Goal: Task Accomplishment & Management: Manage account settings

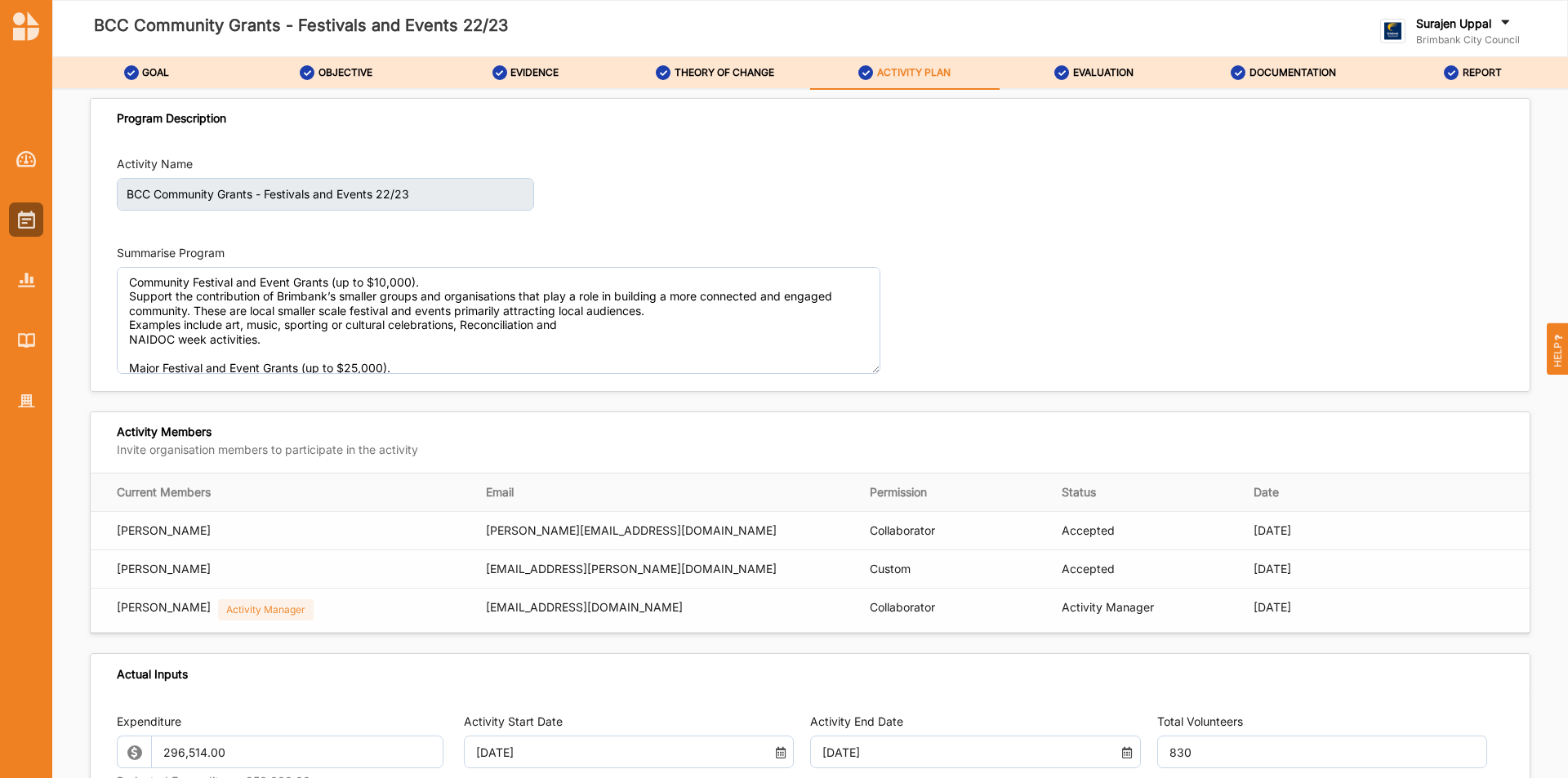
scroll to position [52, 0]
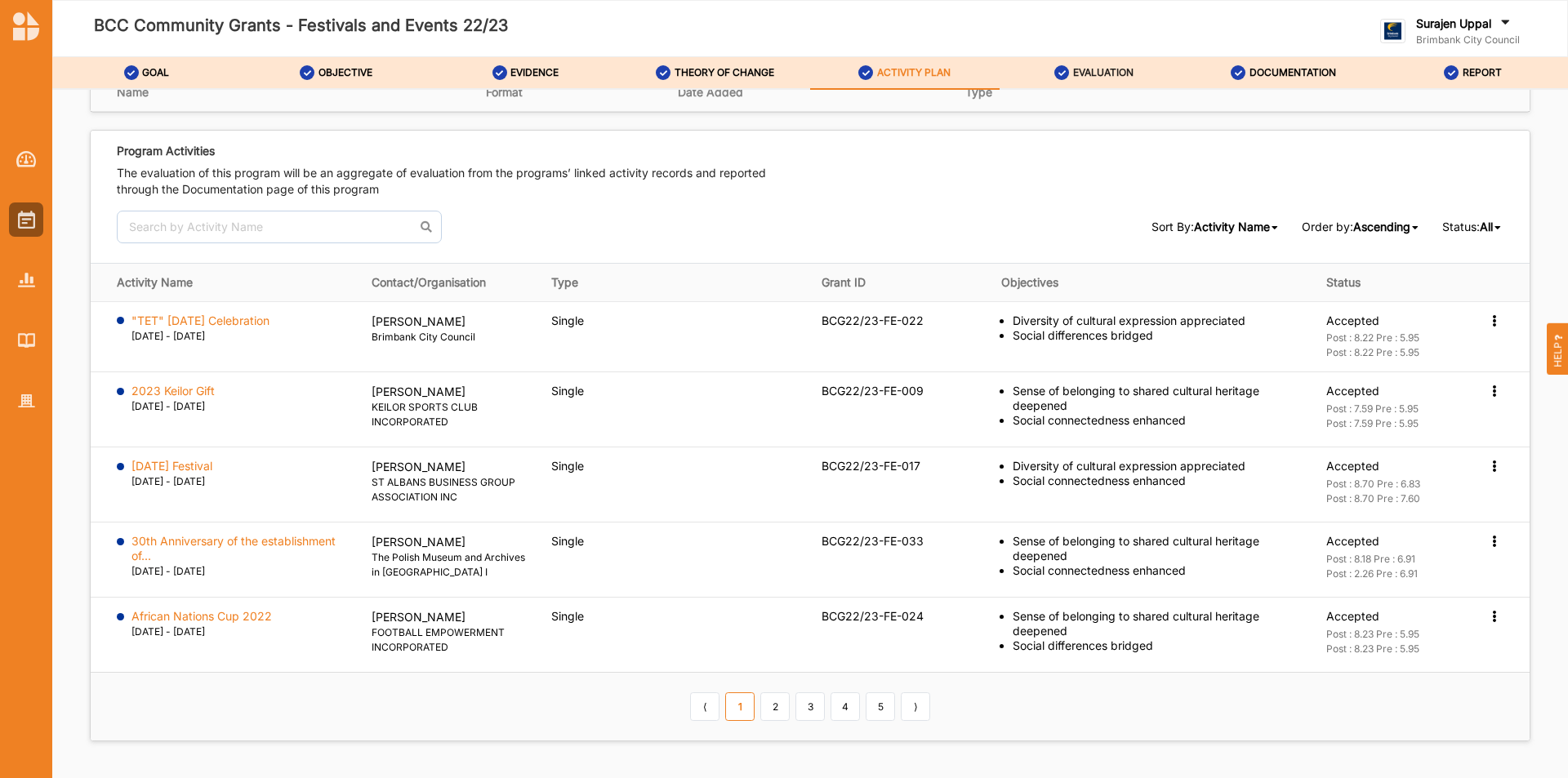
drag, startPoint x: 1077, startPoint y: 63, endPoint x: 1076, endPoint y: 79, distance: 16.0
click at [1077, 64] on div "EVALUATION" at bounding box center [1094, 72] width 80 height 29
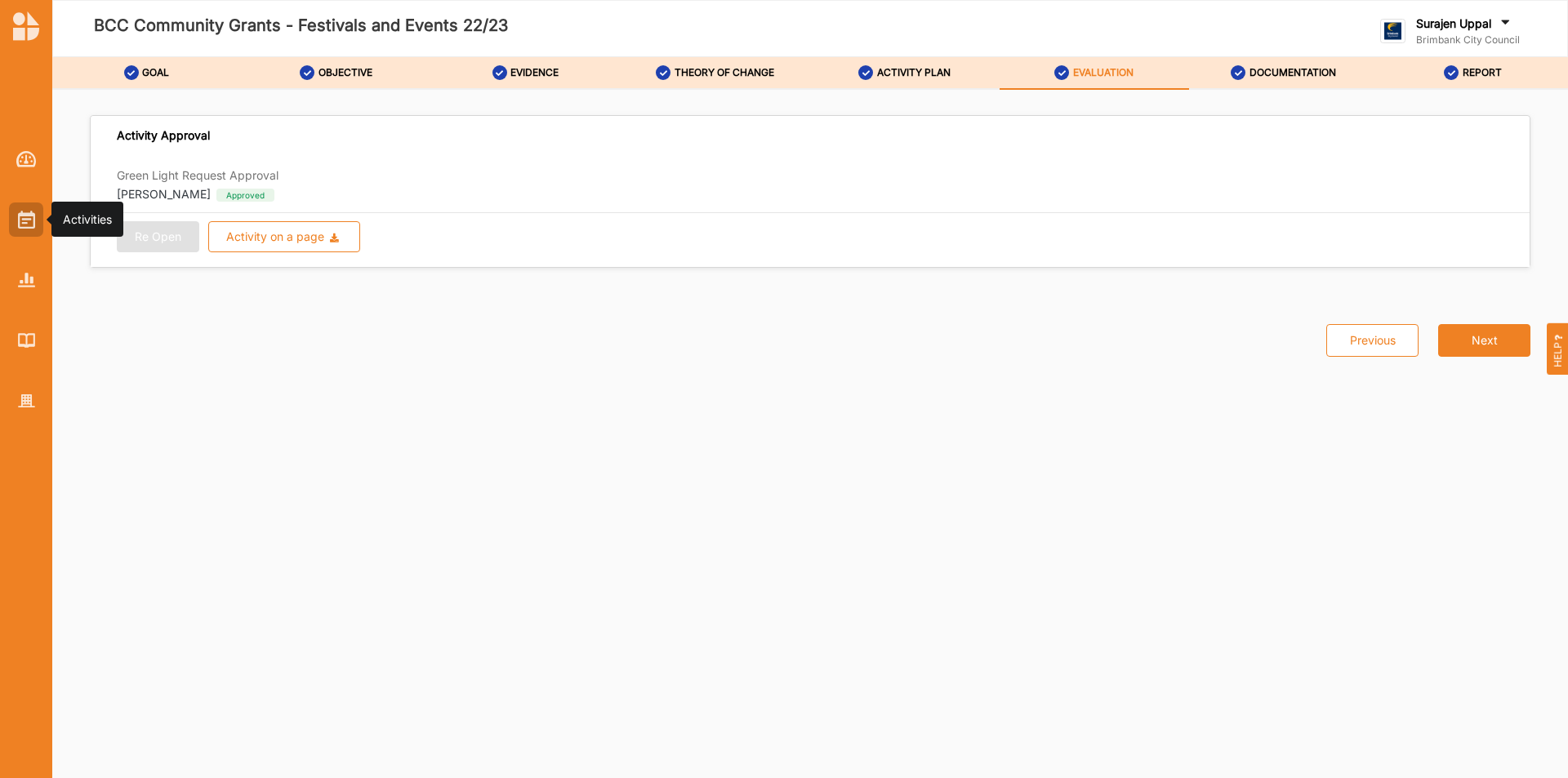
click at [38, 224] on div at bounding box center [26, 220] width 34 height 34
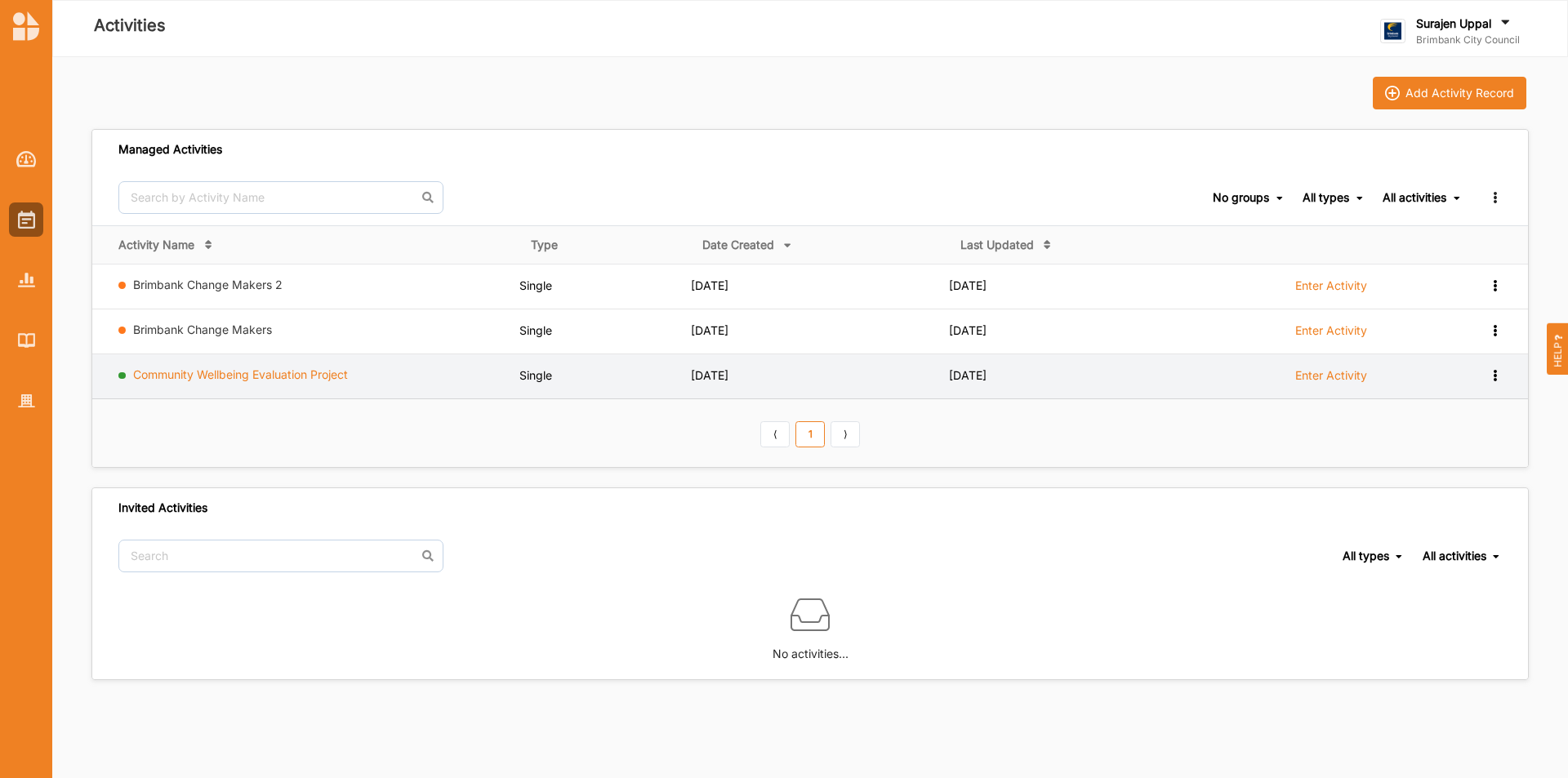
click at [211, 372] on link "Community Wellbeing Evaluation Project" at bounding box center [240, 374] width 214 height 14
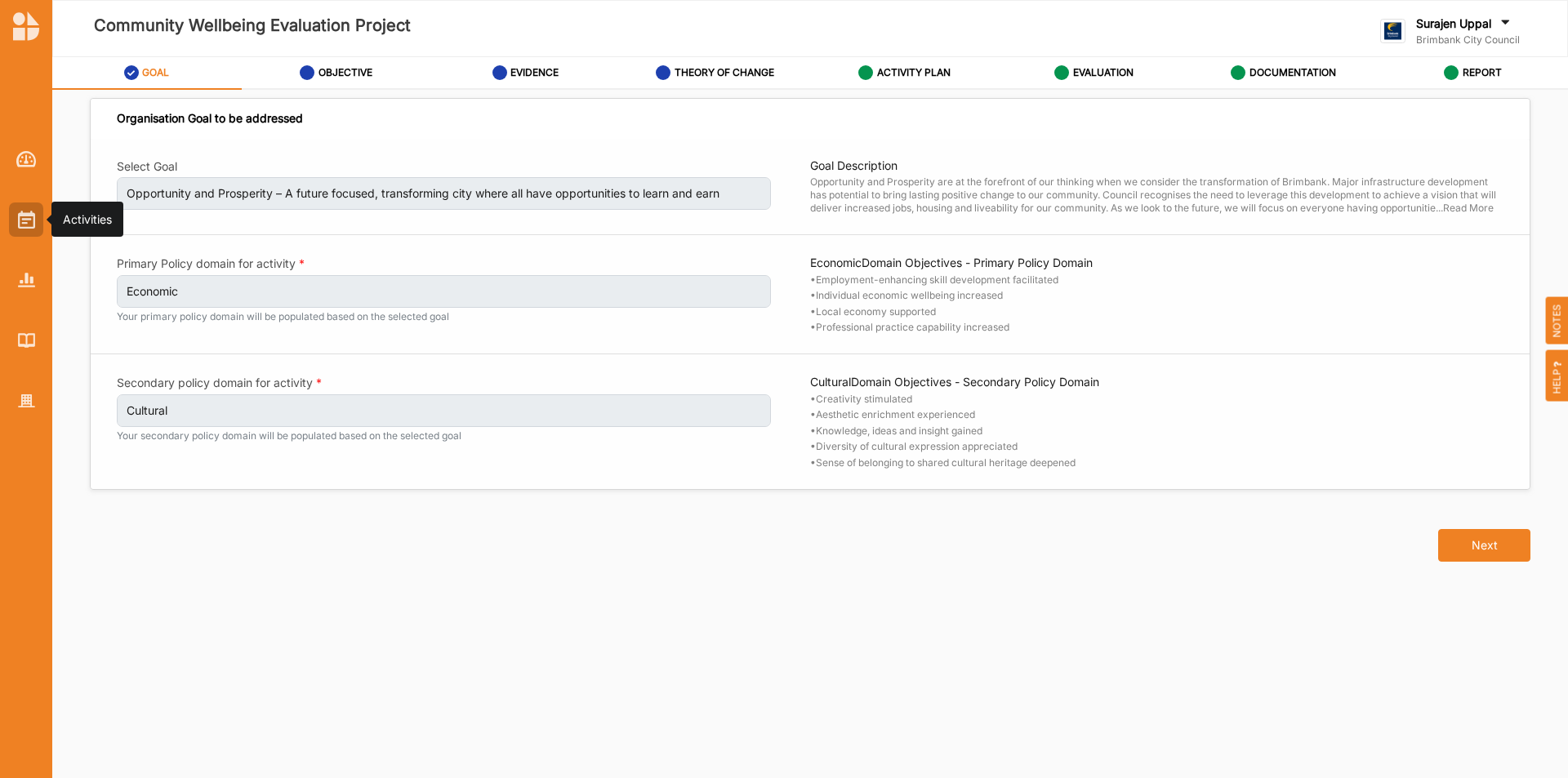
click at [34, 214] on img at bounding box center [26, 220] width 17 height 18
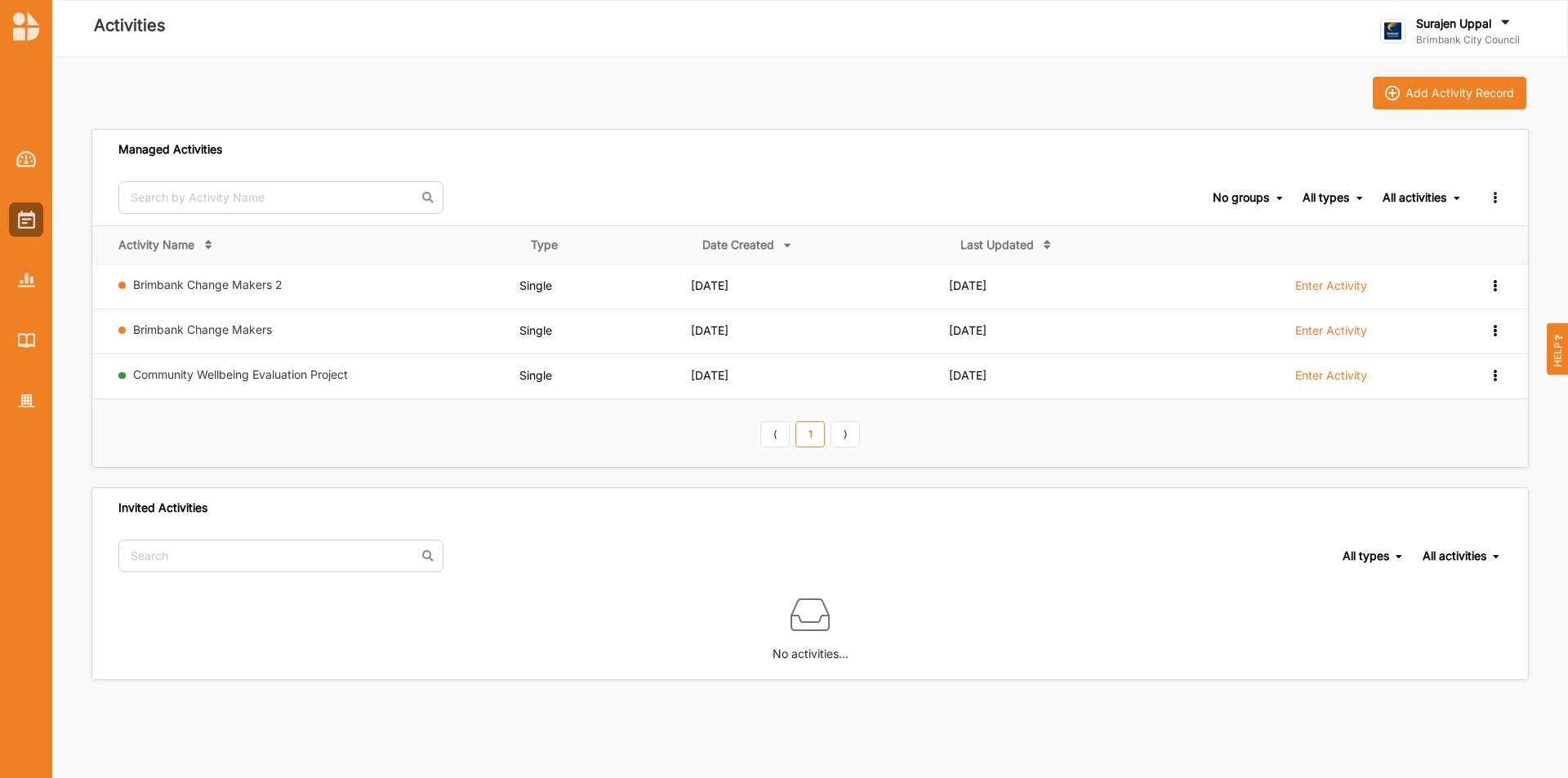
click at [1456, 27] on label "Surajen Uppal" at bounding box center [1454, 23] width 75 height 14
click at [1424, 205] on div "Log Out" at bounding box center [1464, 202] width 142 height 14
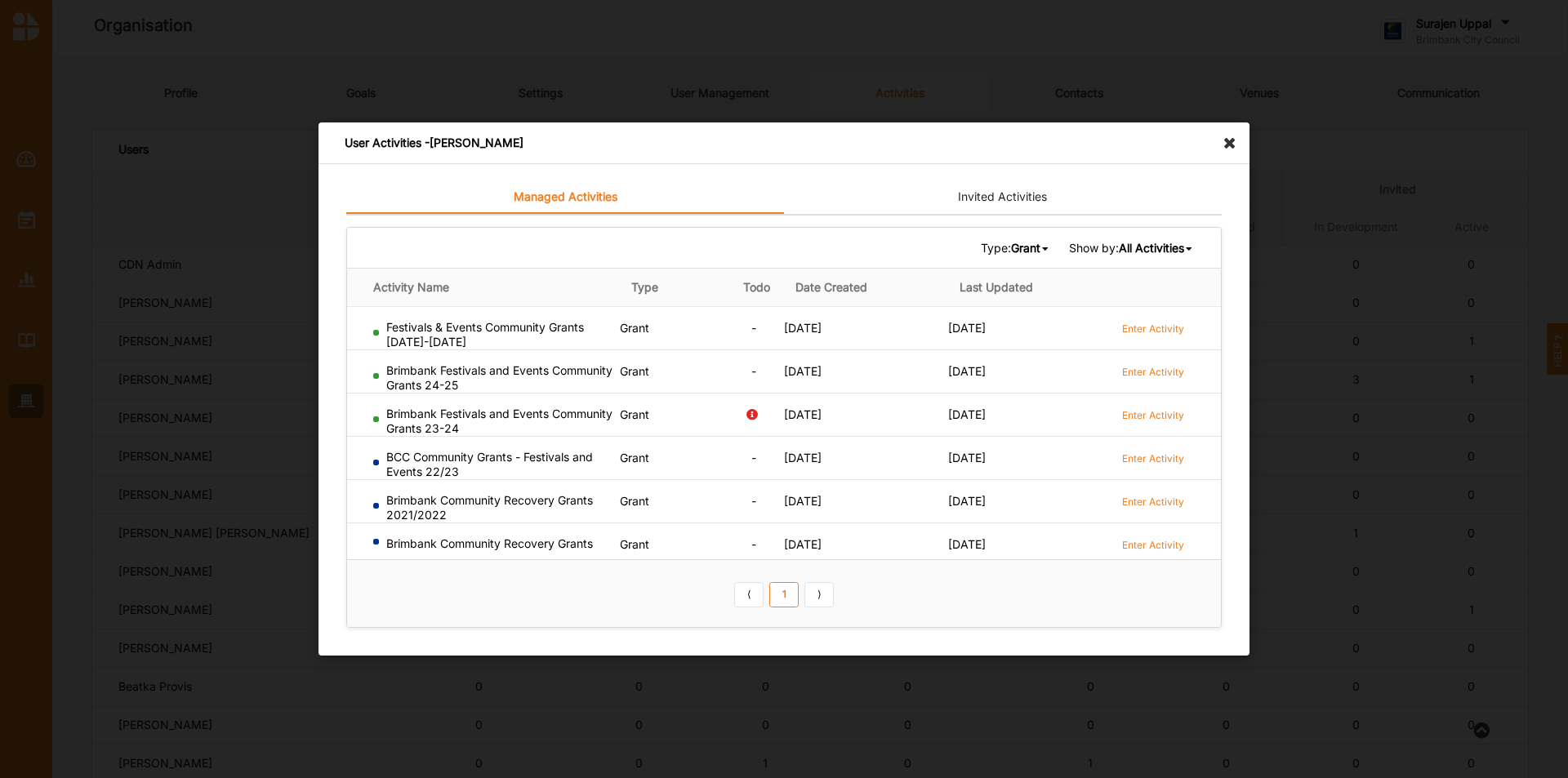
scroll to position [66, 0]
click at [1229, 139] on icon at bounding box center [1233, 135] width 26 height 26
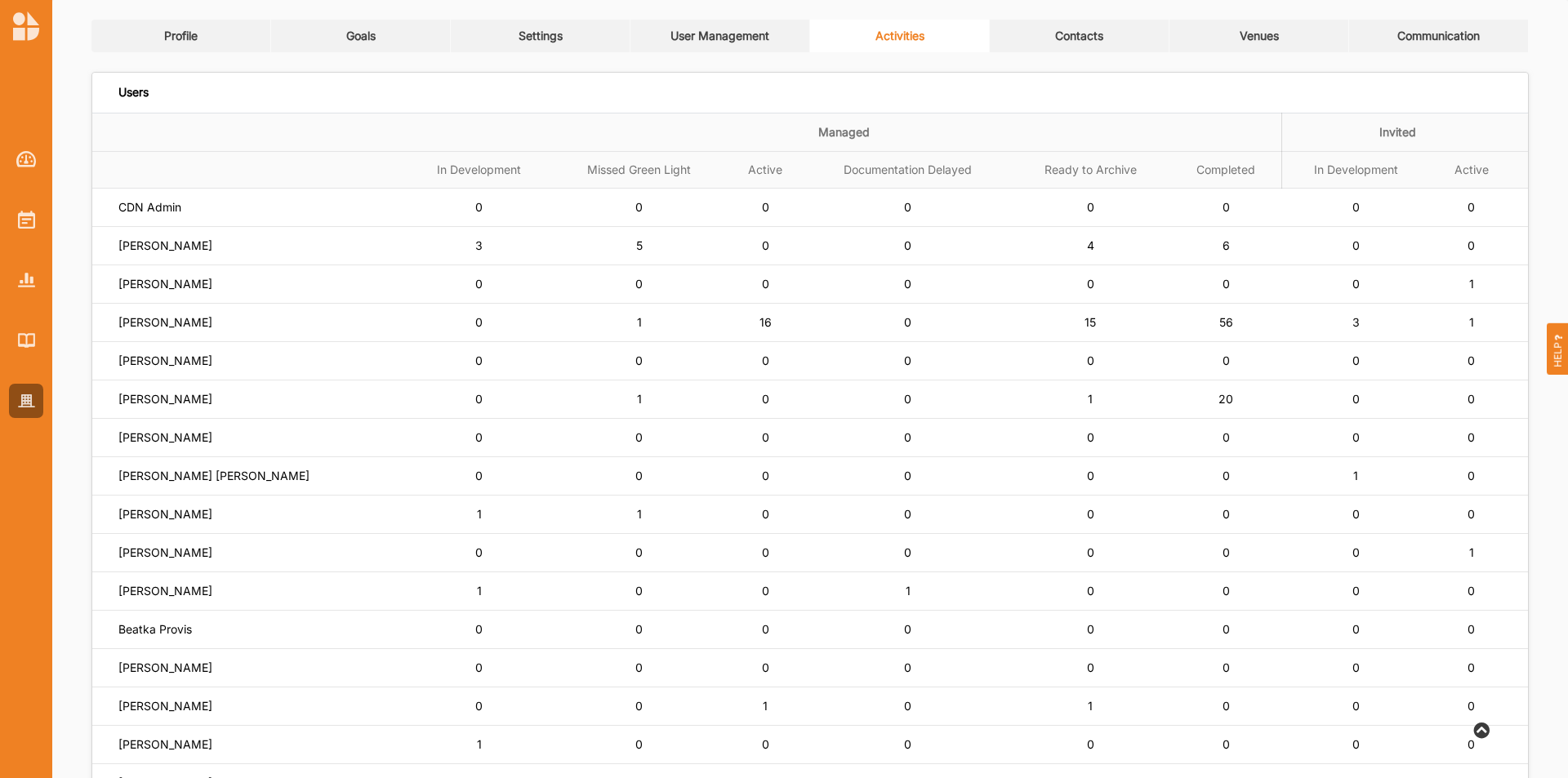
scroll to position [0, 0]
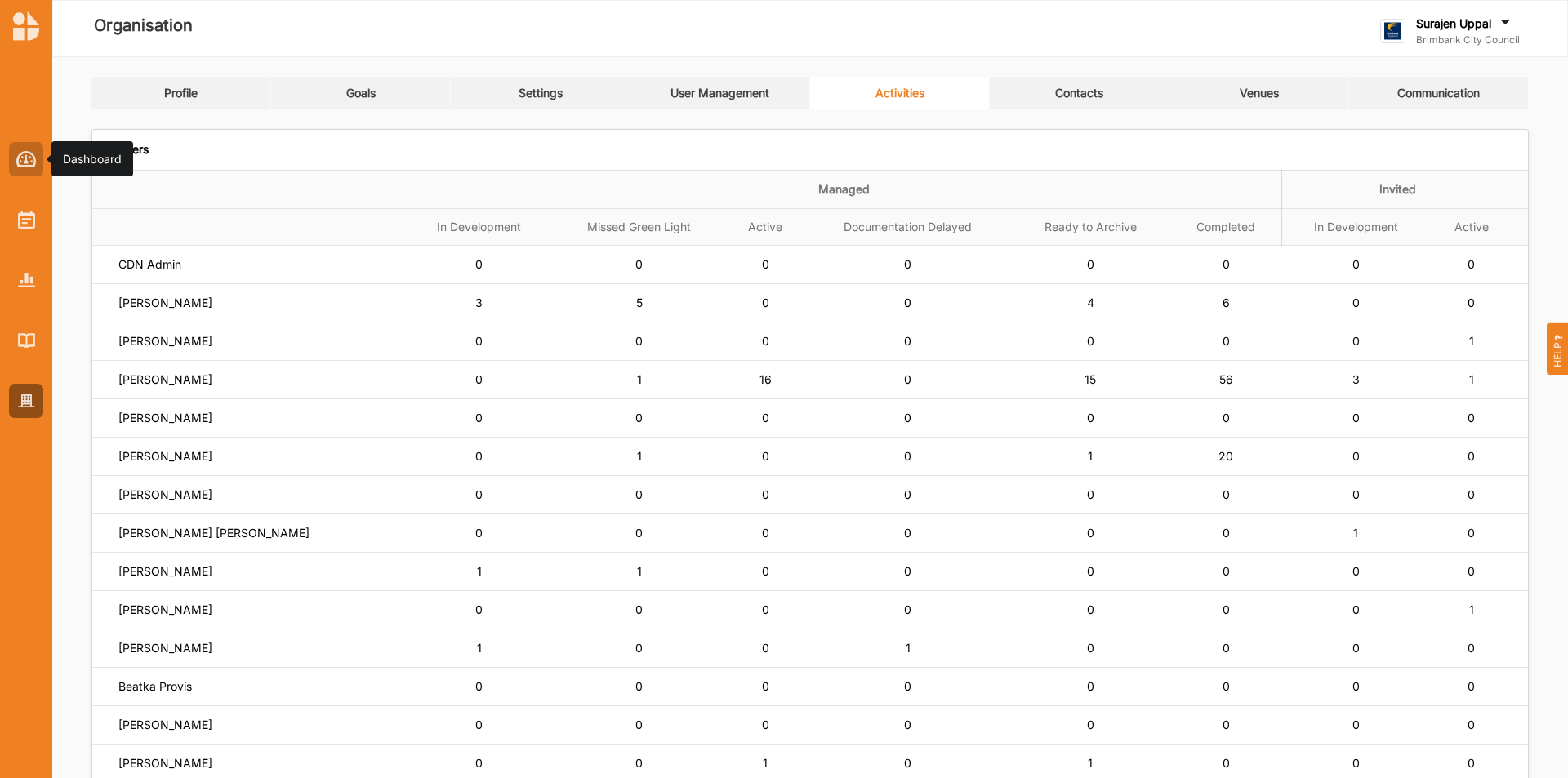
drag, startPoint x: 34, startPoint y: 158, endPoint x: 45, endPoint y: 156, distance: 11.2
click at [35, 158] on img at bounding box center [26, 159] width 21 height 16
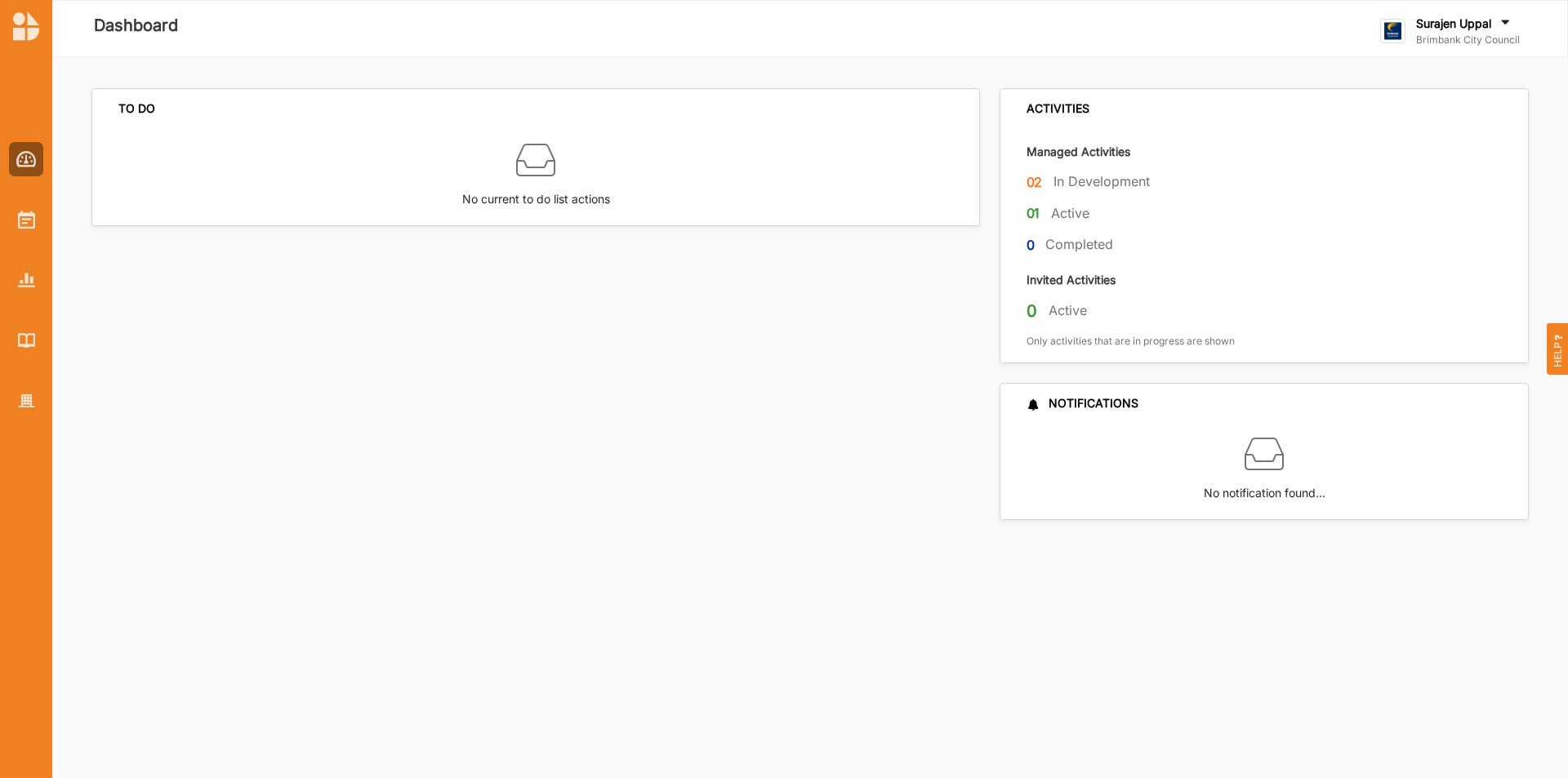
click at [1447, 31] on div "Surajen Uppal" at bounding box center [1468, 24] width 104 height 18
click at [1448, 201] on div "Log Out" at bounding box center [1464, 202] width 142 height 14
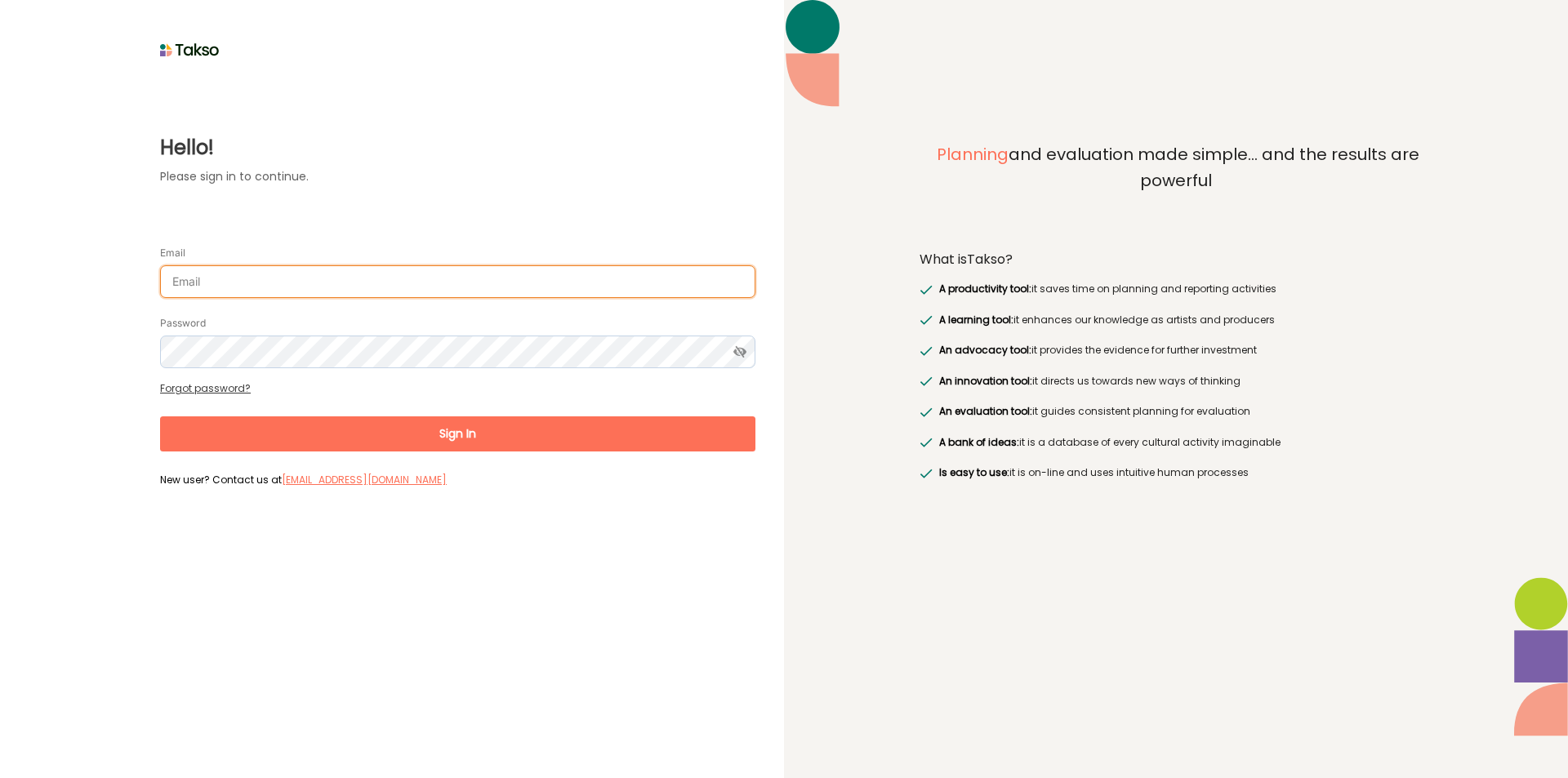
click at [362, 278] on input "Email" at bounding box center [457, 281] width 595 height 33
click at [191, 280] on input "[PERSON_NAME][EMAIL_ADDRESS][DOMAIN_NAME]" at bounding box center [457, 281] width 595 height 33
type input "[PERSON_NAME][EMAIL_ADDRESS][DOMAIN_NAME]"
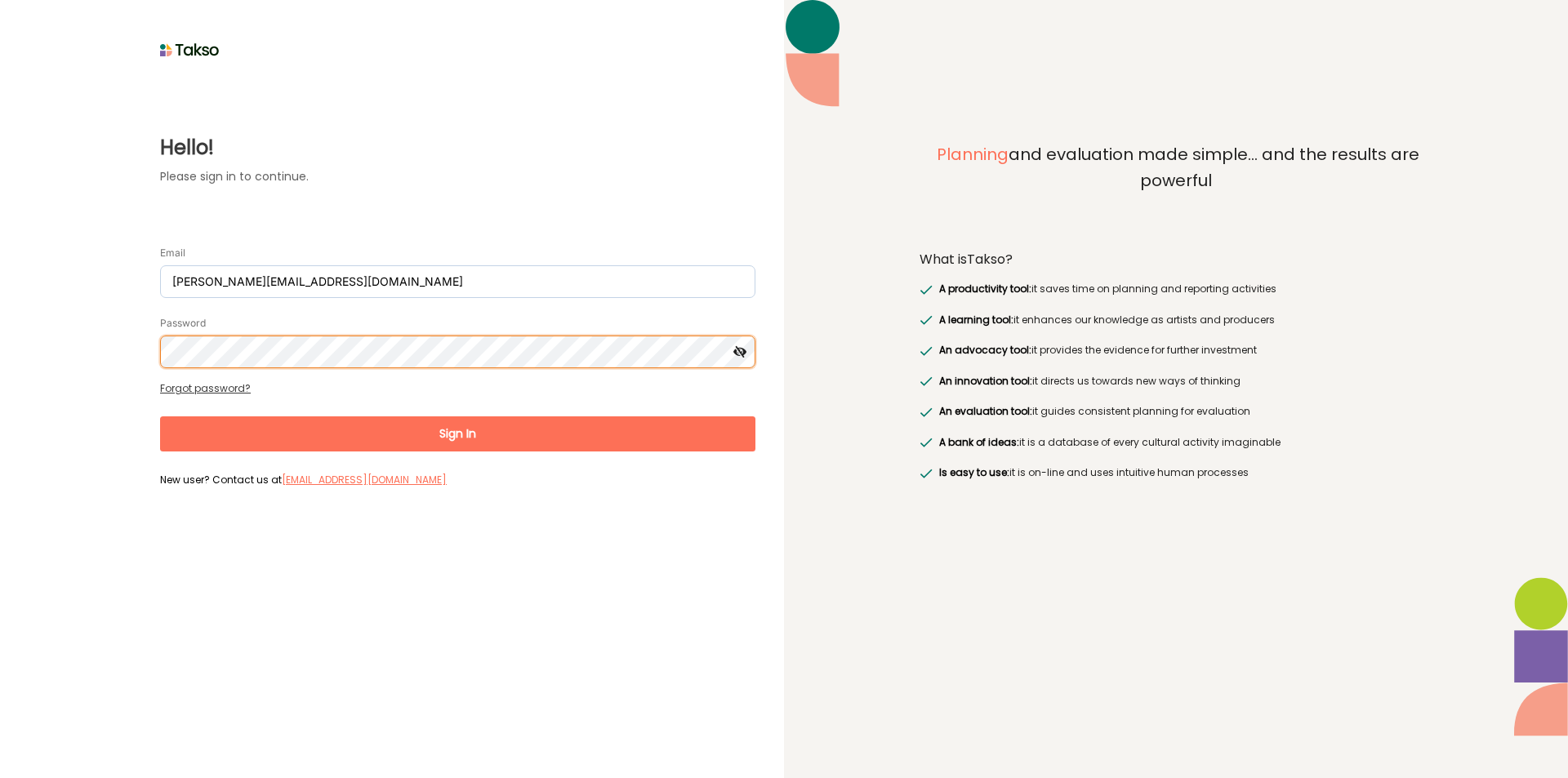
click at [160, 416] on button "Sign In" at bounding box center [457, 433] width 595 height 35
